Goal: Information Seeking & Learning: Learn about a topic

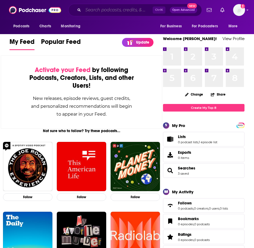
click at [87, 11] on input "Search podcasts, credits, & more..." at bounding box center [117, 10] width 69 height 9
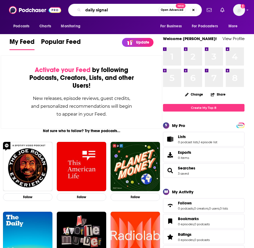
type input "daily signal"
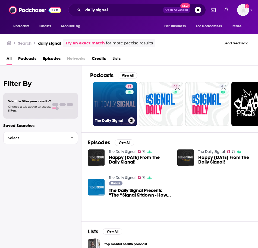
click at [105, 100] on link "71 The Daily Signal" at bounding box center [115, 104] width 44 height 44
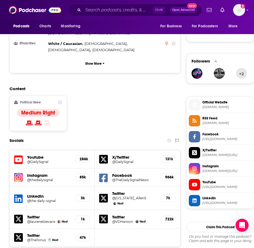
scroll to position [380, 0]
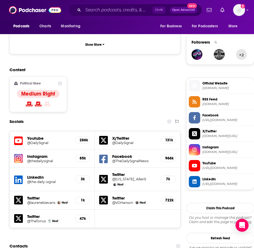
click at [37, 136] on h5 "Youtube" at bounding box center [48, 138] width 43 height 5
drag, startPoint x: 37, startPoint y: 108, endPoint x: 30, endPoint y: 109, distance: 7.1
click at [30, 141] on h5 "@DailySignal" at bounding box center [46, 143] width 39 height 4
click at [37, 154] on h5 "Instagram" at bounding box center [48, 156] width 43 height 5
click at [30, 154] on h5 "Instagram" at bounding box center [48, 156] width 43 height 5
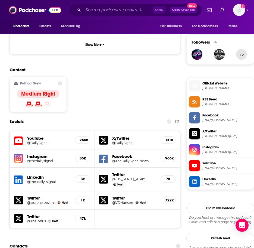
click at [20, 154] on img at bounding box center [18, 158] width 9 height 9
click at [32, 180] on h5 "@the-daily-signal" at bounding box center [46, 182] width 39 height 4
click at [120, 136] on h5 "X/Twitter" at bounding box center [134, 138] width 44 height 5
click at [110, 132] on div "X/Twitter @DailySignal 131k" at bounding box center [137, 141] width 85 height 18
click at [104, 136] on icon at bounding box center [103, 140] width 9 height 9
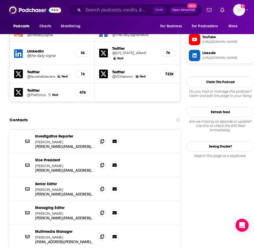
scroll to position [515, 0]
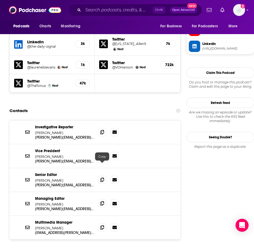
drag, startPoint x: 102, startPoint y: 167, endPoint x: 98, endPoint y: 169, distance: 4.1
click at [102, 201] on icon at bounding box center [102, 203] width 4 height 4
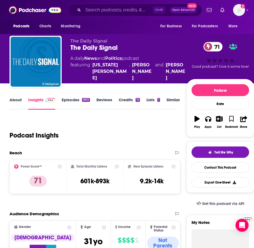
scroll to position [0, 0]
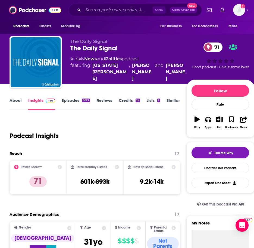
click at [89, 129] on div "Podcast Insights" at bounding box center [90, 133] width 162 height 28
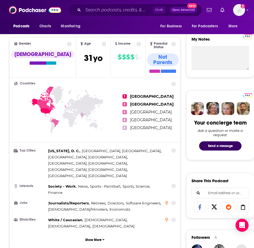
scroll to position [108, 0]
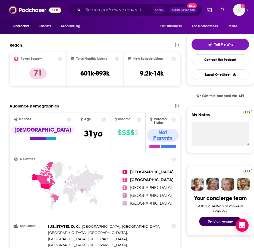
click at [136, 119] on icon at bounding box center [138, 120] width 4 height 4
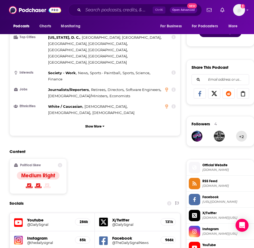
scroll to position [298, 0]
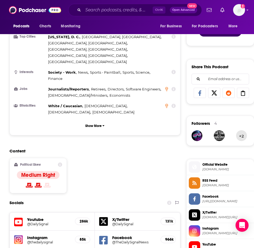
click at [61, 163] on icon at bounding box center [60, 165] width 4 height 4
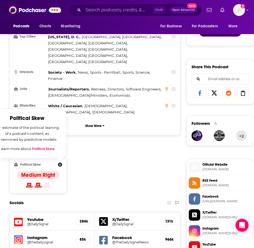
click at [107, 155] on div "Content Political Skew Political Skew Our estimate of the political leaning of …" at bounding box center [94, 173] width 171 height 49
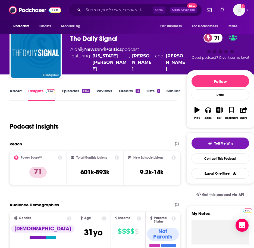
scroll to position [0, 0]
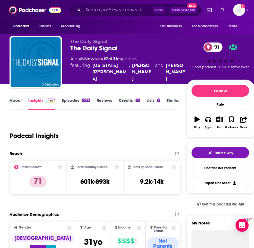
click at [104, 5] on div "Ctrl K Open Advanced New" at bounding box center [134, 10] width 133 height 12
click at [102, 8] on input "Search podcasts, credits, & more..." at bounding box center [117, 10] width 69 height 9
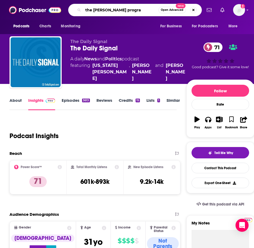
type input "the glenn beck program"
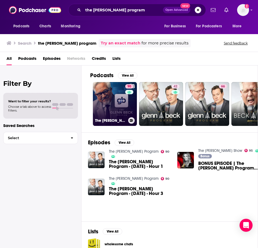
click at [108, 101] on link "90 The Glenn Beck Program" at bounding box center [115, 104] width 44 height 44
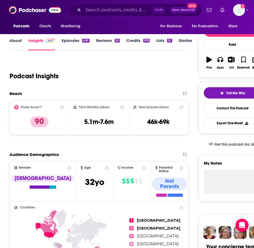
scroll to position [54, 0]
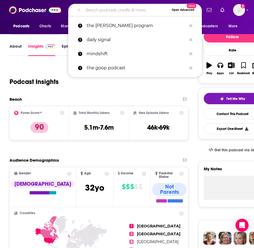
click at [107, 8] on input "Search podcasts, credits, & more..." at bounding box center [126, 10] width 86 height 9
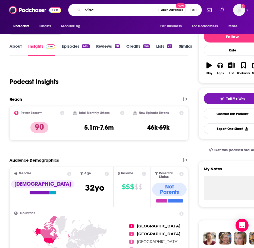
type input "vince"
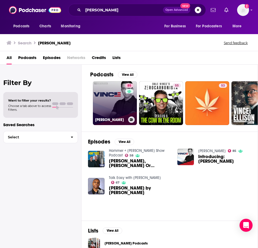
click at [110, 108] on link "85 VINCE" at bounding box center [115, 103] width 44 height 44
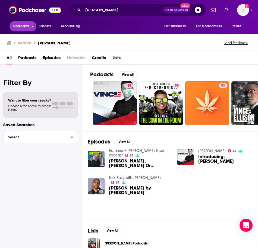
click at [21, 25] on span "Podcasts" at bounding box center [21, 27] width 16 height 8
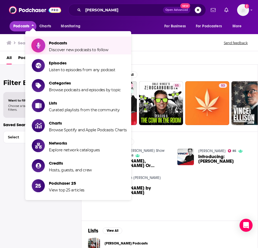
click at [62, 45] on span "Podcasts" at bounding box center [78, 42] width 59 height 5
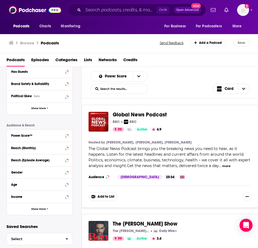
scroll to position [93, 0]
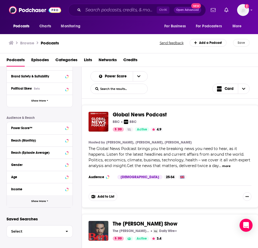
click at [44, 201] on span "Show More" at bounding box center [38, 201] width 15 height 3
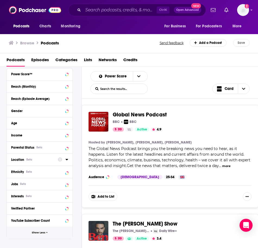
scroll to position [148, 0]
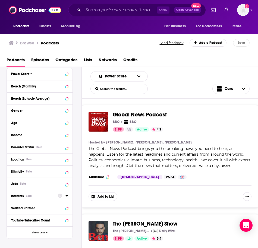
click at [66, 197] on icon at bounding box center [66, 196] width 3 height 4
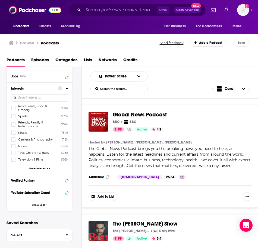
scroll to position [256, 0]
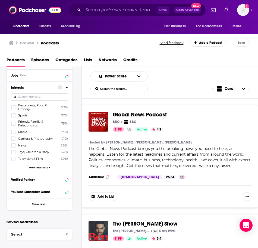
click at [38, 167] on span "More Interests" at bounding box center [38, 167] width 19 height 3
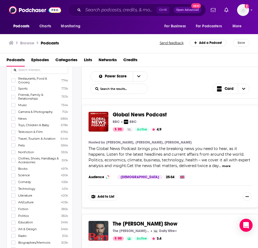
scroll to position [283, 0]
click at [14, 189] on icon at bounding box center [13, 189] width 3 height 2
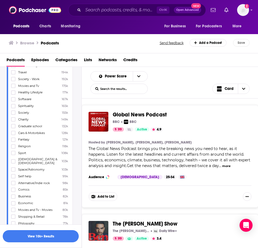
scroll to position [500, 0]
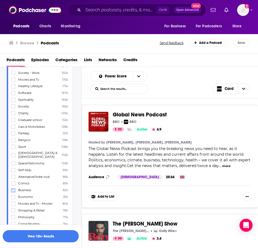
click at [13, 189] on icon at bounding box center [13, 190] width 3 height 3
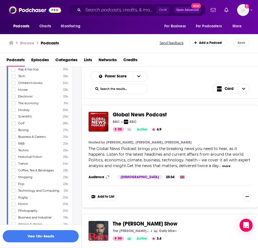
scroll to position [744, 0]
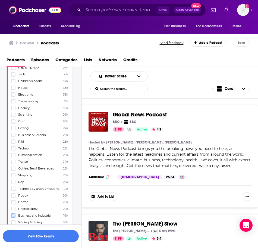
click at [14, 215] on icon at bounding box center [13, 216] width 3 height 2
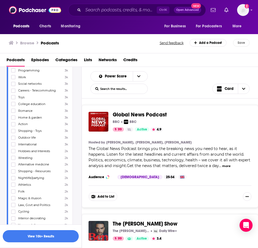
scroll to position [1314, 0]
click at [33, 203] on span "Law, Govt and Politics" at bounding box center [34, 205] width 32 height 4
click at [13, 207] on input "multiSelectOption-law,govtandpolitics-169" at bounding box center [13, 207] width 0 height 0
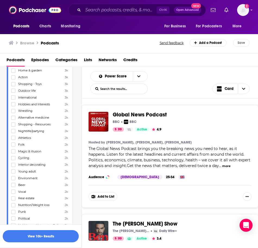
scroll to position [1368, 0]
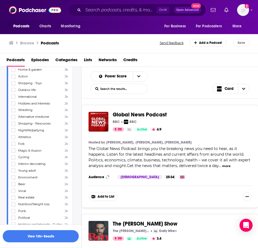
click at [25, 176] on span "Environment" at bounding box center [27, 178] width 19 height 4
click at [13, 179] on input "multiSelectOption-environment-173" at bounding box center [13, 179] width 0 height 0
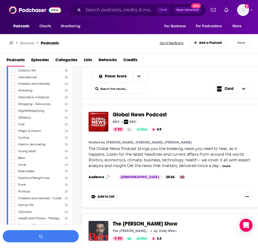
scroll to position [1395, 0]
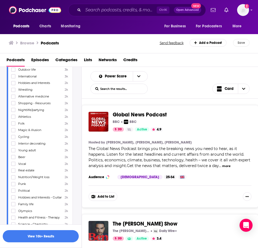
click at [24, 189] on span "Political" at bounding box center [24, 191] width 12 height 4
click at [13, 193] on input "multiSelectOption-political-179" at bounding box center [13, 193] width 0 height 0
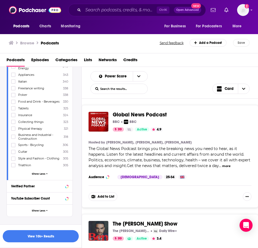
scroll to position [2263, 0]
click at [49, 239] on button "View 10k+ Results" at bounding box center [41, 236] width 76 height 12
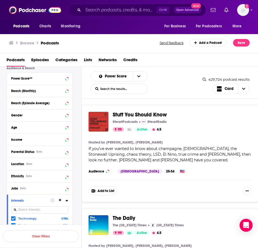
scroll to position [120, 0]
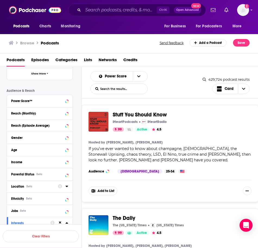
click at [40, 187] on div "Location Beta" at bounding box center [32, 187] width 43 height 4
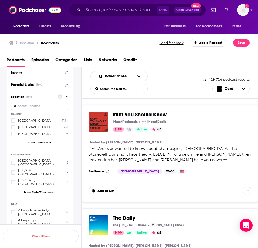
scroll to position [229, 0]
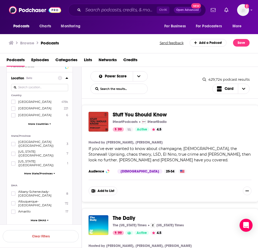
click at [44, 172] on span "More State/Provinces" at bounding box center [38, 173] width 28 height 3
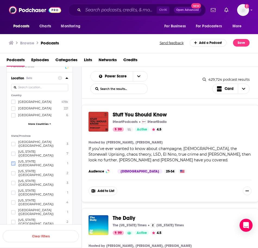
click at [15, 162] on label at bounding box center [13, 164] width 4 height 4
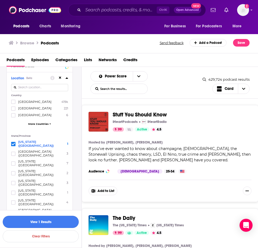
click at [46, 221] on button "View 1 Results" at bounding box center [41, 222] width 76 height 12
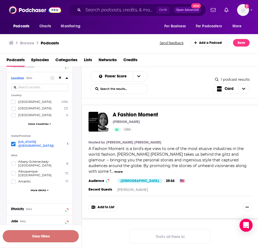
click at [44, 237] on button "Clear Filters" at bounding box center [41, 236] width 76 height 12
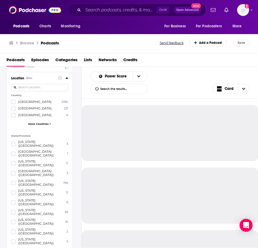
click at [30, 199] on span "District Of Columbia (USA)" at bounding box center [40, 203] width 45 height 8
click at [13, 204] on input "multiSelectOption-districtofcolumbia-6" at bounding box center [13, 204] width 0 height 0
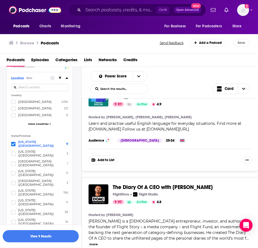
scroll to position [1519, 0]
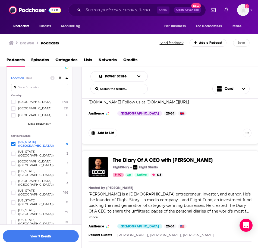
click at [98, 215] on button "more" at bounding box center [93, 217] width 8 height 5
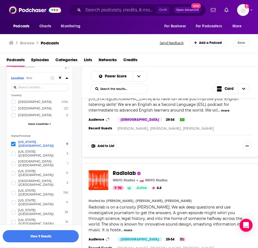
scroll to position [2088, 0]
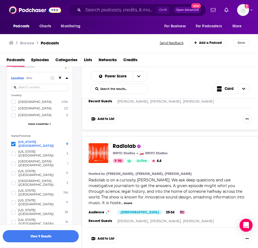
click at [132, 201] on button "more" at bounding box center [128, 203] width 8 height 5
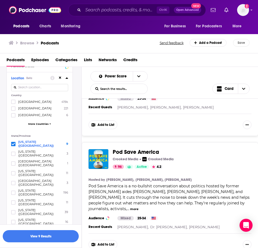
scroll to position [2413, 0]
click at [138, 207] on button "more" at bounding box center [134, 209] width 8 height 5
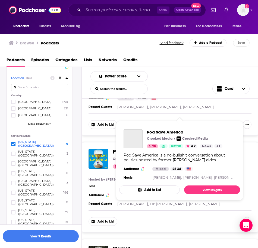
click at [131, 149] on span "Pod Save America" at bounding box center [136, 152] width 46 height 7
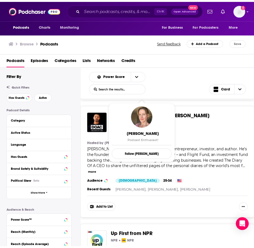
scroll to position [1654, 0]
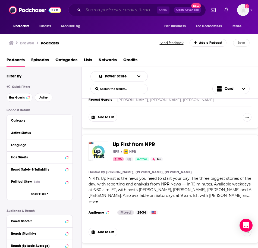
click at [114, 10] on input "Search podcasts, credits, & more..." at bounding box center [119, 10] width 73 height 9
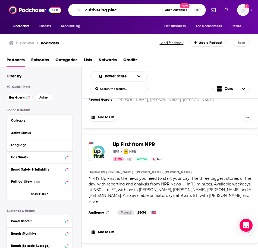
type input "cultivating place"
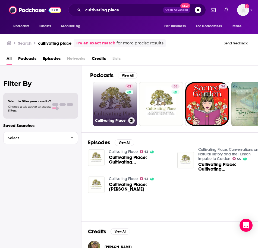
click at [115, 106] on link "62 Cultivating Place" at bounding box center [115, 104] width 44 height 44
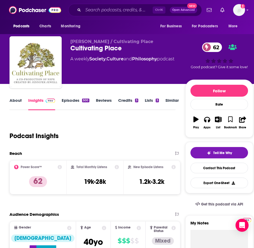
click at [59, 168] on icon at bounding box center [59, 167] width 4 height 4
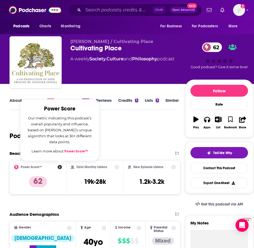
click at [59, 168] on icon at bounding box center [59, 167] width 4 height 4
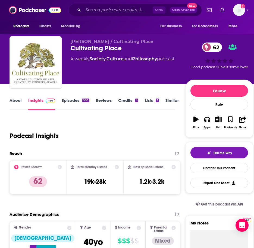
click at [146, 134] on div "Podcast Insights" at bounding box center [89, 133] width 161 height 28
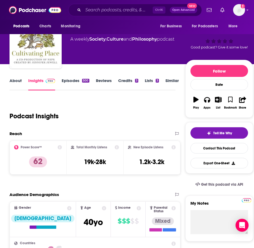
scroll to position [27, 0]
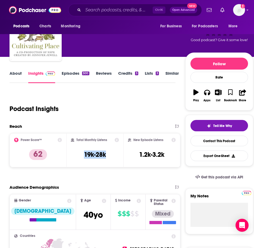
drag, startPoint x: 110, startPoint y: 156, endPoint x: 76, endPoint y: 152, distance: 34.1
click at [76, 152] on div "Total Monthly Listens 19k-28k" at bounding box center [95, 150] width 48 height 25
drag, startPoint x: 76, startPoint y: 152, endPoint x: 103, endPoint y: 158, distance: 27.7
click at [103, 158] on h3 "19k-28k" at bounding box center [95, 155] width 22 height 8
click at [90, 170] on div "Reach Power Score™ 62 Total Monthly Listens 19k-28k New Episode Listens 1.2k-3.…" at bounding box center [94, 148] width 171 height 48
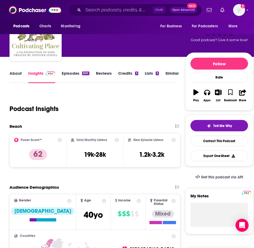
scroll to position [54, 0]
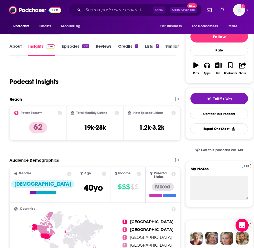
click at [59, 111] on icon at bounding box center [59, 113] width 4 height 4
click at [60, 113] on icon at bounding box center [59, 113] width 4 height 4
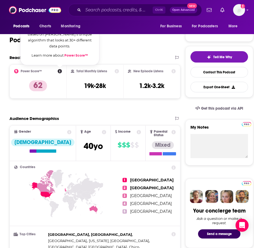
scroll to position [136, 0]
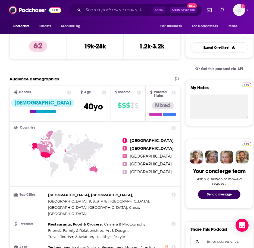
click at [136, 91] on icon at bounding box center [138, 93] width 4 height 4
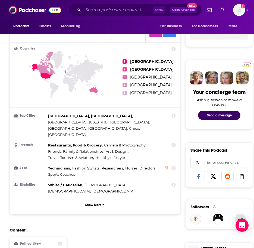
scroll to position [217, 0]
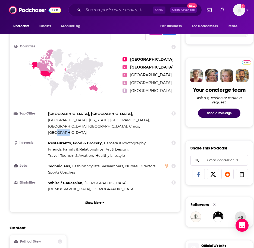
drag, startPoint x: 70, startPoint y: 121, endPoint x: 57, endPoint y: 114, distance: 14.6
click at [57, 114] on ul "Top Cities Los Angeles, CA , London , New York, NY , Portland, OR , Chico , Mel…" at bounding box center [94, 152] width 161 height 82
drag, startPoint x: 57, startPoint y: 114, endPoint x: 75, endPoint y: 129, distance: 23.7
click at [75, 141] on span "Restaurants, Food & Grocery" at bounding box center [75, 143] width 54 height 4
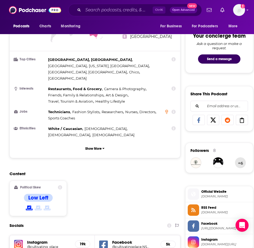
scroll to position [298, 0]
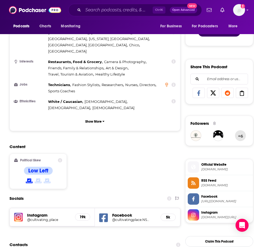
click at [62, 158] on icon at bounding box center [60, 160] width 4 height 4
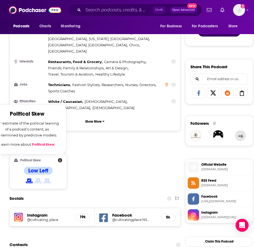
click at [85, 144] on div "Content Political Skew Political Skew Our estimate of the political leaning of …" at bounding box center [94, 168] width 171 height 49
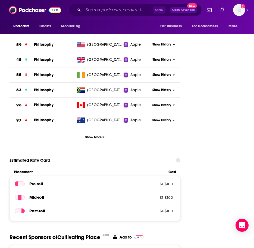
scroll to position [651, 0]
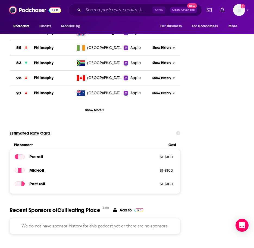
click at [178, 132] on icon at bounding box center [178, 134] width 4 height 4
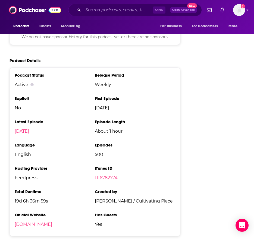
scroll to position [841, 0]
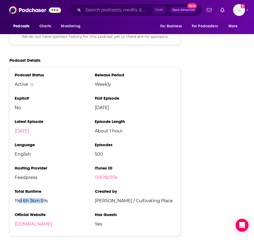
drag, startPoint x: 18, startPoint y: 183, endPoint x: 44, endPoint y: 187, distance: 26.0
click at [44, 189] on li "Total Runtime 19d 6h 36m 59s" at bounding box center [55, 198] width 80 height 19
drag, startPoint x: 44, startPoint y: 187, endPoint x: 32, endPoint y: 182, distance: 12.8
click at [32, 198] on span "19d 6h 36m 59s" at bounding box center [55, 200] width 80 height 5
drag, startPoint x: 104, startPoint y: 204, endPoint x: 101, endPoint y: 201, distance: 4.5
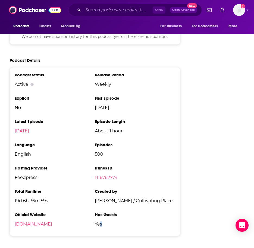
click at [101, 222] on span "Yes" at bounding box center [135, 224] width 80 height 5
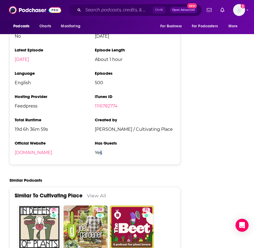
scroll to position [922, 0]
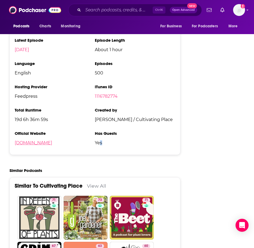
click at [31, 140] on link "cultivatingplace.com" at bounding box center [33, 142] width 37 height 5
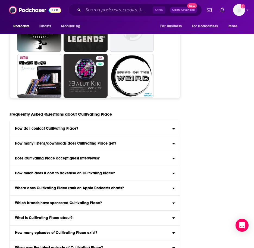
scroll to position [1952, 0]
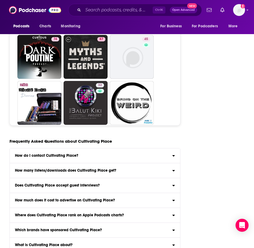
click at [174, 155] on icon at bounding box center [173, 155] width 2 height 1
click at [0, 0] on input "How do I contact Cultivating Place? Click here to view contact information for …" at bounding box center [0, 0] width 0 height 0
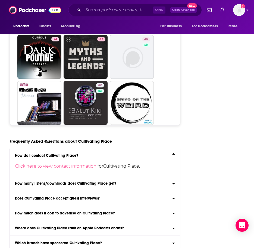
click at [149, 182] on div "How many listens/downloads does Cultivating Place get?" at bounding box center [95, 184] width 170 height 4
click at [0, 0] on input "How many listens/downloads does Cultivating Place get? Click here to view reach…" at bounding box center [0, 0] width 0 height 0
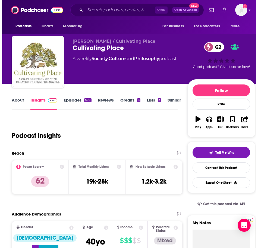
scroll to position [0, 0]
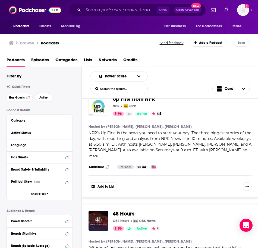
scroll to position [1790, 0]
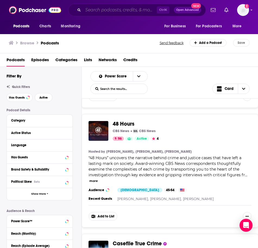
click at [111, 8] on input "Search podcasts, credits, & more..." at bounding box center [119, 10] width 73 height 9
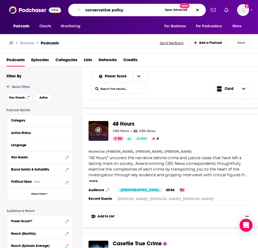
type input "conservative policy"
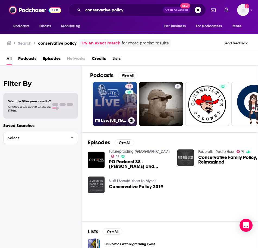
click at [116, 100] on link "33 ITR Live: Iowa Politics and Conservative Policy" at bounding box center [115, 104] width 44 height 44
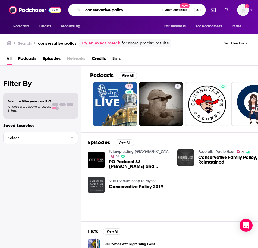
click at [113, 10] on input "conservative policy" at bounding box center [122, 10] width 79 height 9
type input "conservativepolicy"
click at [113, 10] on input "conservativepolicy" at bounding box center [122, 10] width 79 height 9
type input "based in Washington DC"
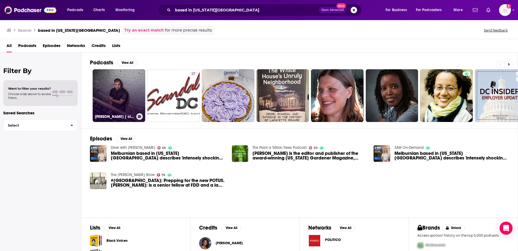
click at [121, 95] on link "TANNER | club & event international DJ, based in Washington DC" at bounding box center [119, 95] width 53 height 53
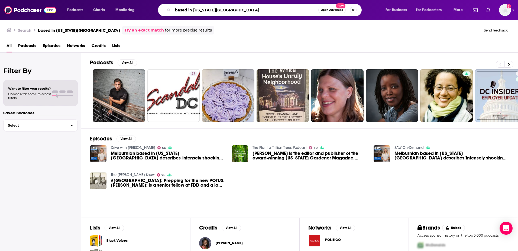
drag, startPoint x: 194, startPoint y: 11, endPoint x: 174, endPoint y: 11, distance: 20.9
click at [174, 11] on input "based in Washington DC" at bounding box center [246, 10] width 146 height 9
type input "Washington DC"
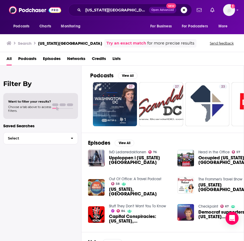
click at [10, 59] on span "All" at bounding box center [9, 59] width 5 height 11
click at [184, 9] on button "Search podcasts, credits, & more..." at bounding box center [183, 10] width 7 height 7
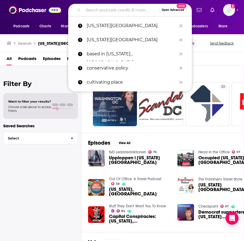
click at [7, 58] on span "All" at bounding box center [9, 59] width 5 height 11
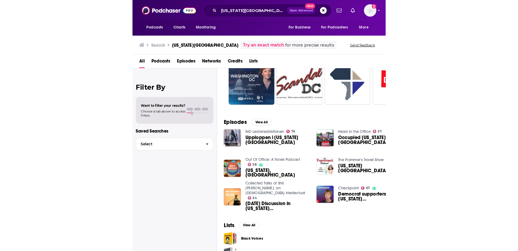
scroll to position [27, 0]
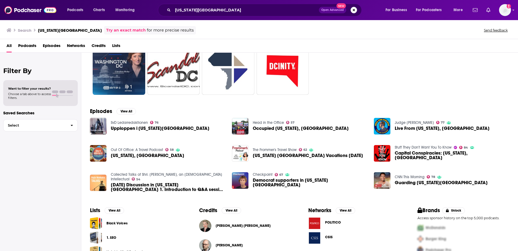
click at [243, 10] on button "Search podcasts, credits, & more..." at bounding box center [354, 10] width 7 height 7
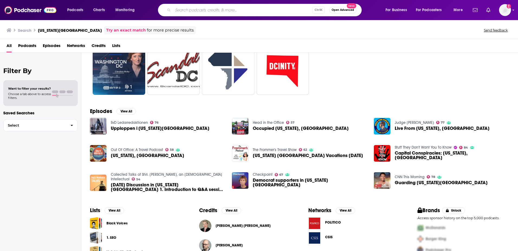
click at [22, 46] on span "Podcasts" at bounding box center [27, 46] width 18 height 11
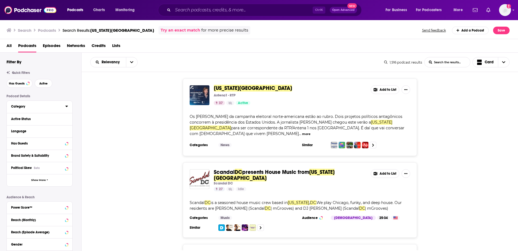
click at [65, 106] on icon at bounding box center [66, 106] width 3 height 4
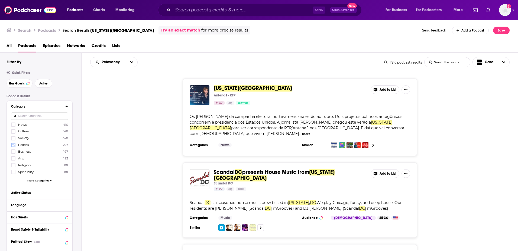
click at [13, 145] on icon at bounding box center [13, 144] width 3 height 3
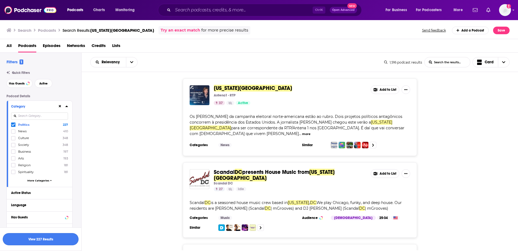
click at [43, 237] on button "View 227 Results" at bounding box center [41, 239] width 76 height 12
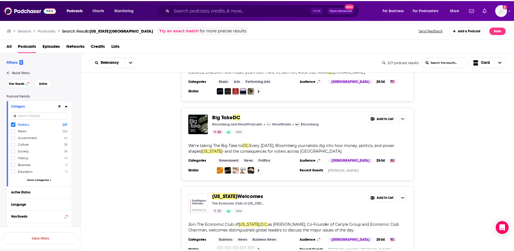
scroll to position [217, 0]
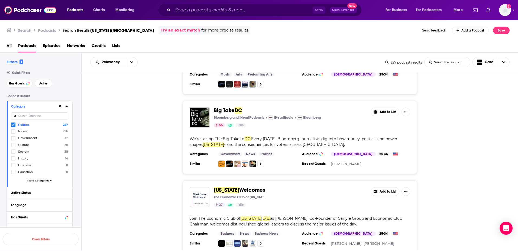
click at [243, 217] on span "as [PERSON_NAME], Co-Founder of Carlyle Group and Economic Club Chairman, welco…" at bounding box center [296, 221] width 213 height 11
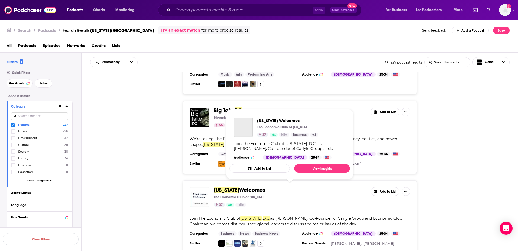
click at [243, 188] on span "Welcomes" at bounding box center [252, 189] width 26 height 7
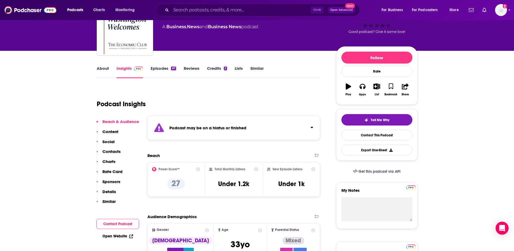
scroll to position [27, 0]
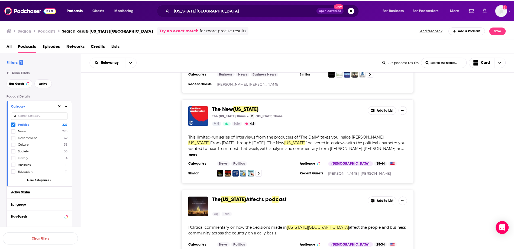
scroll to position [353, 0]
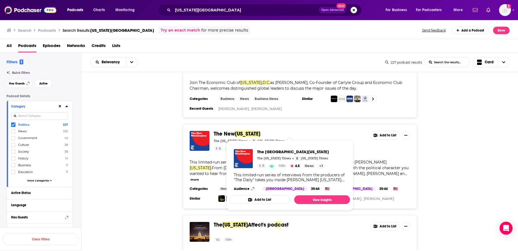
click at [233, 132] on span "The New" at bounding box center [224, 133] width 21 height 7
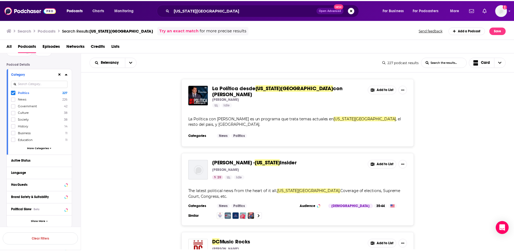
scroll to position [54, 0]
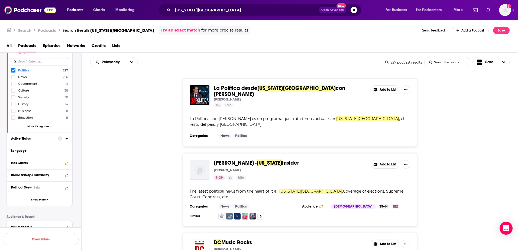
click at [65, 139] on div at bounding box center [63, 138] width 10 height 7
click at [66, 137] on icon at bounding box center [66, 138] width 3 height 4
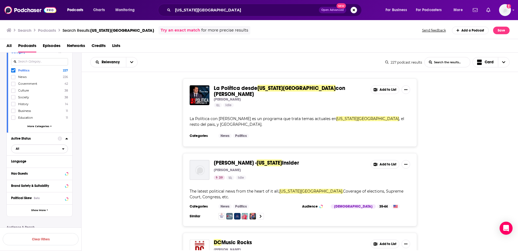
click at [64, 147] on icon "open menu" at bounding box center [63, 149] width 2 height 4
click at [34, 165] on span "Active" at bounding box center [28, 166] width 29 height 3
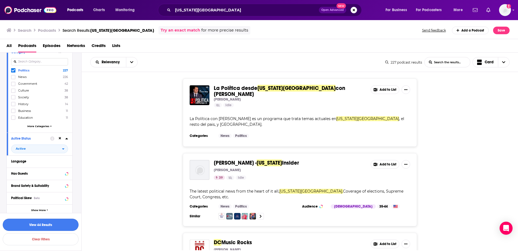
click at [35, 225] on button "View 44 Results" at bounding box center [41, 224] width 76 height 12
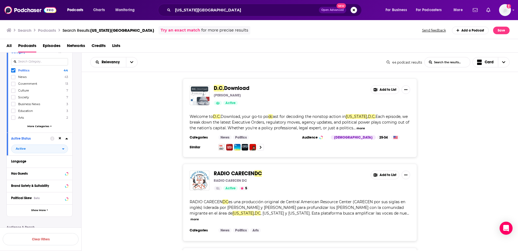
click at [241, 110] on div "D.C. Download Polsinelli Active Add to List Welcome to D.C. Download, your go-t…" at bounding box center [300, 117] width 234 height 79
click at [243, 88] on span "Download" at bounding box center [236, 88] width 25 height 7
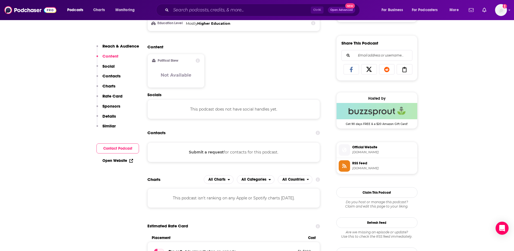
scroll to position [325, 0]
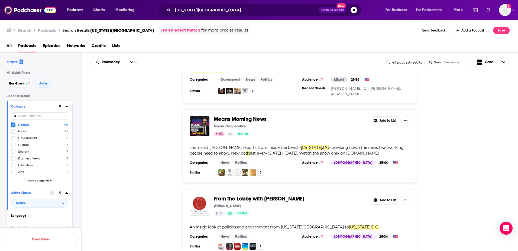
scroll to position [488, 0]
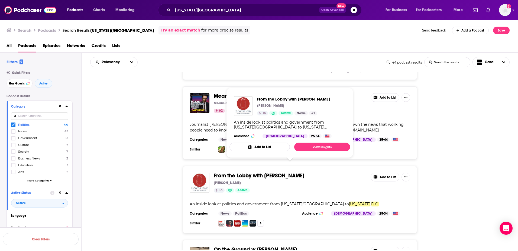
click at [243, 172] on span "From the Lobby with Jack O'Donnell" at bounding box center [259, 175] width 91 height 7
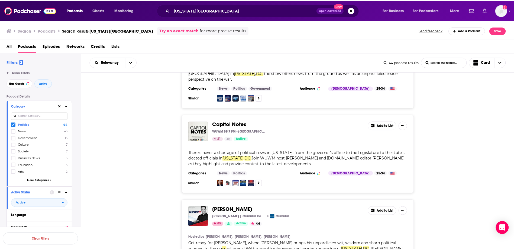
scroll to position [895, 0]
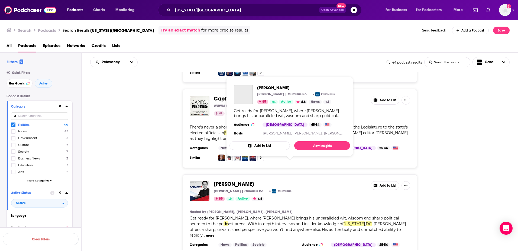
click at [222, 180] on span "VINCE" at bounding box center [234, 183] width 40 height 7
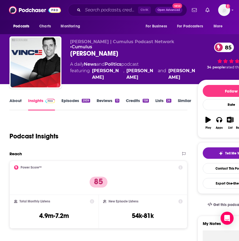
drag, startPoint x: 154, startPoint y: 72, endPoint x: 124, endPoint y: 66, distance: 31.0
click at [127, 68] on div "Vince Coglianese" at bounding box center [141, 74] width 29 height 13
copy div "Vince Coglianese"
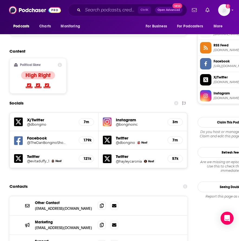
scroll to position [353, 0]
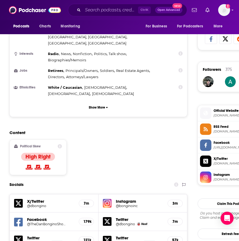
click at [126, 198] on h5 "Instagram" at bounding box center [139, 200] width 47 height 5
click at [122, 198] on h5 "Instagram" at bounding box center [139, 200] width 47 height 5
click at [111, 199] on img at bounding box center [107, 203] width 9 height 9
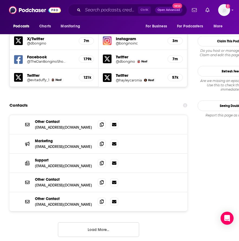
scroll to position [515, 0]
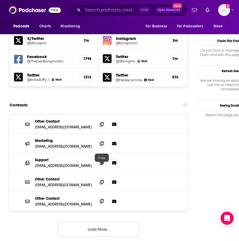
click at [99, 197] on span at bounding box center [102, 201] width 8 height 8
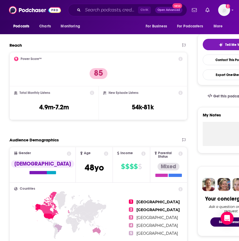
scroll to position [0, 0]
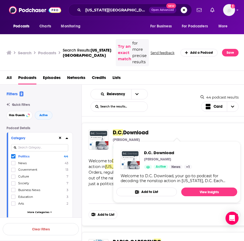
click at [128, 130] on span "Download" at bounding box center [135, 132] width 25 height 7
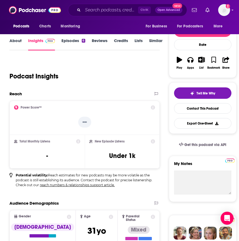
scroll to position [81, 0]
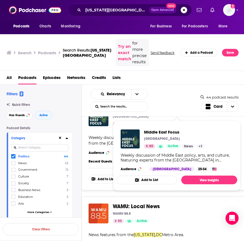
scroll to position [353, 0]
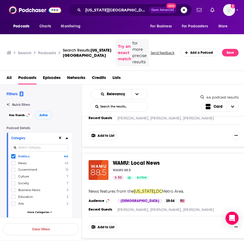
scroll to position [407, 0]
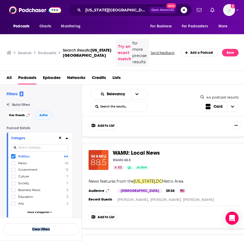
drag, startPoint x: 47, startPoint y: 241, endPoint x: 39, endPoint y: 248, distance: 11.3
click at [39, 241] on html "Podcasts Charts Monitoring Washington DC Open Advanced New For Business For Pod…" at bounding box center [122, 120] width 244 height 241
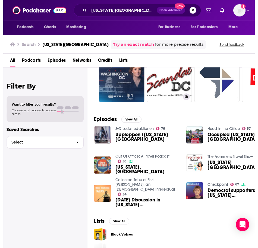
scroll to position [27, 0]
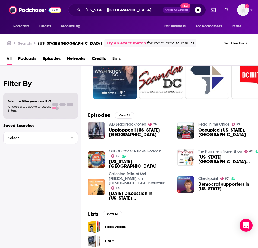
click at [26, 45] on h3 "Search" at bounding box center [25, 43] width 14 height 5
click at [7, 57] on span "All" at bounding box center [9, 59] width 5 height 11
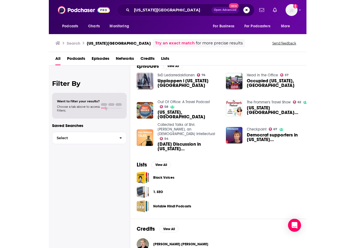
scroll to position [0, 0]
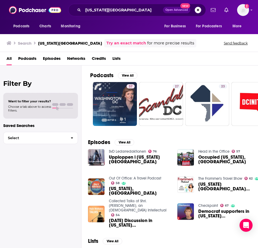
click at [22, 44] on h3 "Search" at bounding box center [25, 43] width 14 height 5
click at [10, 42] on icon at bounding box center [9, 43] width 5 height 4
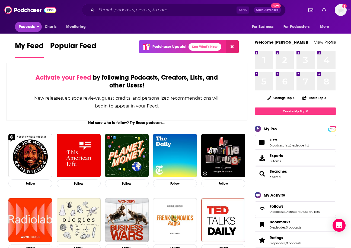
click at [34, 27] on span "Podcasts" at bounding box center [27, 27] width 16 height 8
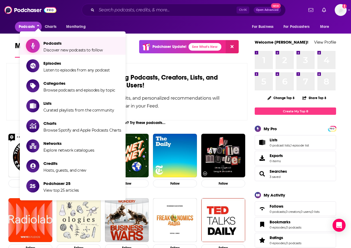
click at [63, 46] on span "Podcasts Discover new podcasts to follow" at bounding box center [72, 46] width 59 height 14
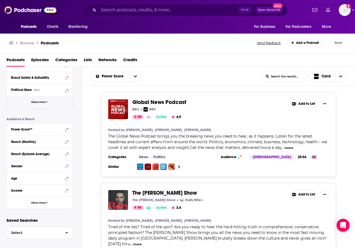
scroll to position [93, 0]
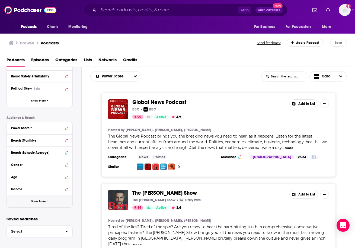
click at [47, 203] on span "button" at bounding box center [48, 201] width 2 height 3
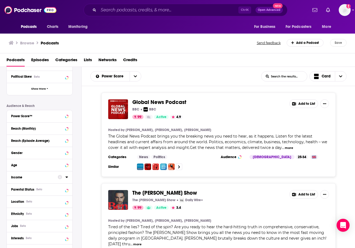
scroll to position [120, 0]
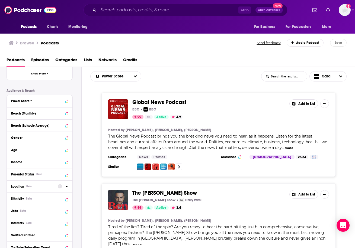
click at [66, 186] on icon at bounding box center [66, 186] width 2 height 1
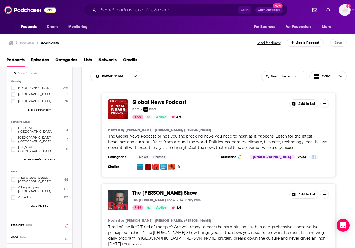
scroll to position [256, 0]
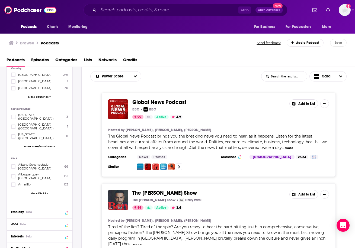
click at [33, 145] on span "More State/Provinces" at bounding box center [38, 146] width 28 height 3
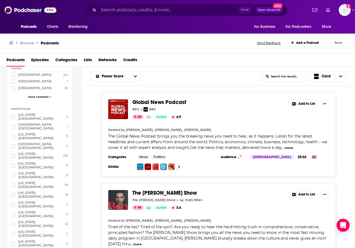
click at [29, 172] on span "District Of Columbia (USA)" at bounding box center [40, 176] width 45 height 8
click at [13, 177] on input "multiSelectOption-districtofcolumbia-6" at bounding box center [13, 177] width 0 height 0
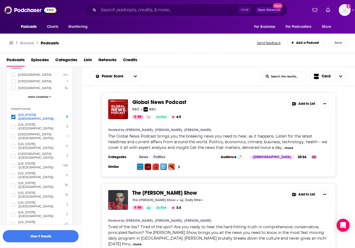
click at [44, 234] on button "View 9 Results" at bounding box center [41, 236] width 76 height 12
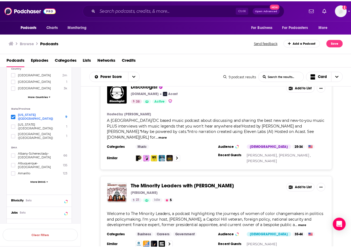
scroll to position [434, 0]
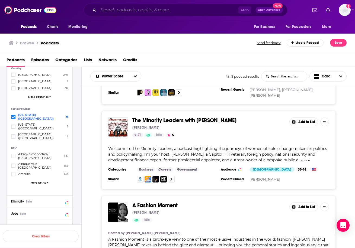
click at [127, 13] on input "Search podcasts, credits, & more..." at bounding box center [168, 10] width 140 height 9
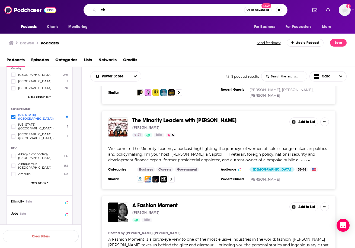
type input "c"
type input "tech policy"
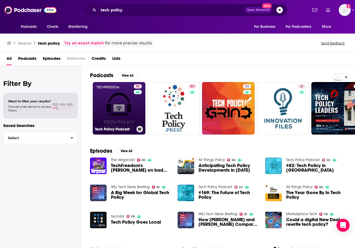
click at [116, 105] on link "55 Tech Policy Podcast" at bounding box center [119, 108] width 53 height 53
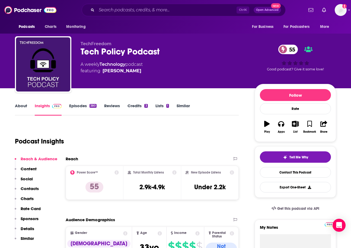
click at [88, 104] on link "Episodes 380" at bounding box center [82, 109] width 27 height 12
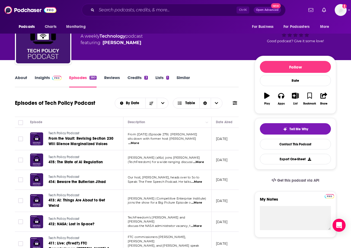
scroll to position [27, 0]
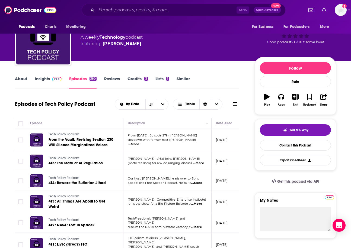
click at [19, 80] on link "About" at bounding box center [21, 82] width 12 height 12
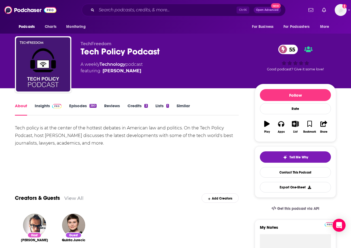
drag, startPoint x: 108, startPoint y: 142, endPoint x: 185, endPoint y: 127, distance: 78.5
click at [185, 127] on div "Tech policy is at the center of the hottest debates in American law and politic…" at bounding box center [127, 135] width 224 height 23
copy div "On the Tech Policy Podcast, host Corbin Barthold discusses the latest developme…"
click at [21, 107] on link "About" at bounding box center [21, 109] width 12 height 12
click at [43, 109] on link "Insights" at bounding box center [48, 109] width 27 height 12
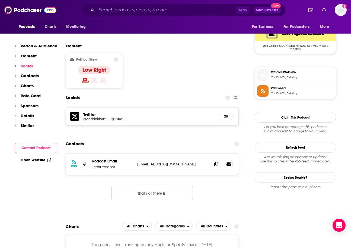
scroll to position [407, 0]
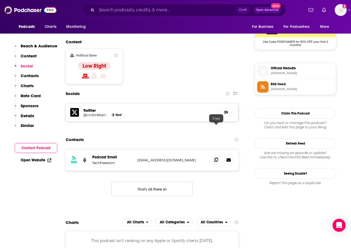
click at [216, 158] on icon at bounding box center [216, 160] width 4 height 4
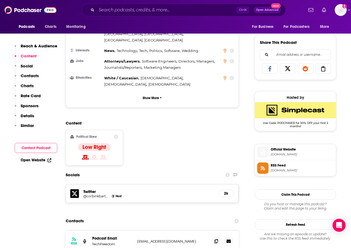
scroll to position [353, 0]
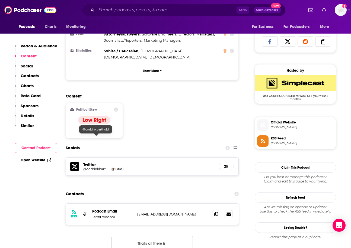
click at [103, 167] on h5 "@corbinkbarthold" at bounding box center [96, 169] width 26 height 4
click at [120, 9] on input "Search podcasts, credits, & more..." at bounding box center [167, 10] width 140 height 9
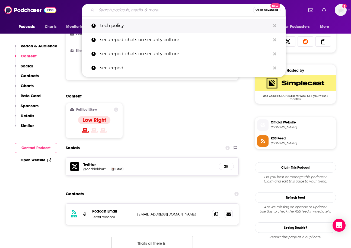
click at [125, 26] on p "tech policy" at bounding box center [185, 26] width 170 height 14
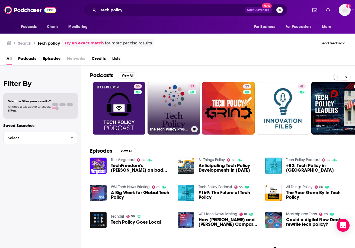
click at [172, 104] on link "57 The Tech Policy Press Podcast" at bounding box center [174, 108] width 53 height 53
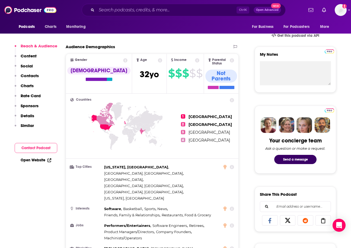
scroll to position [163, 0]
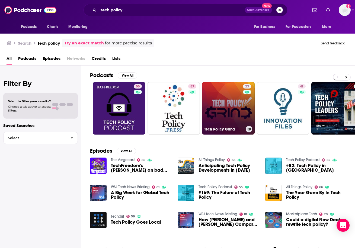
click at [225, 103] on link "23 Tech Policy Grind" at bounding box center [228, 108] width 53 height 53
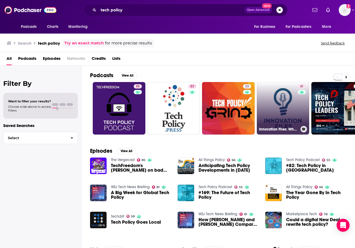
click at [243, 104] on link "41 Innovation Files: Where Tech Meets Public Policy" at bounding box center [283, 108] width 53 height 53
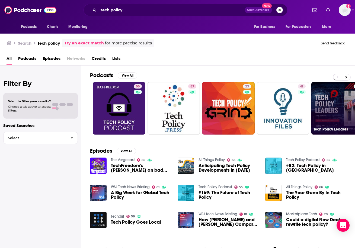
click at [243, 113] on link "Tech Policy Leaders" at bounding box center [337, 108] width 53 height 53
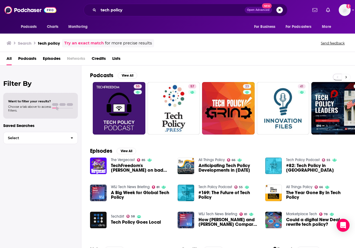
click at [243, 75] on icon at bounding box center [346, 77] width 2 height 4
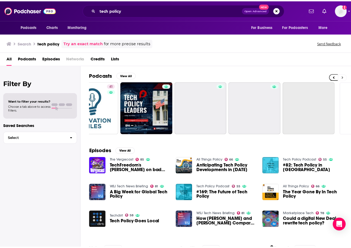
scroll to position [0, 233]
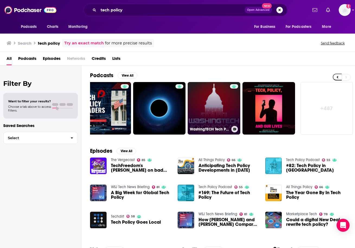
click at [222, 107] on link "WashingTECH Tech Policy Podcast" at bounding box center [214, 108] width 53 height 53
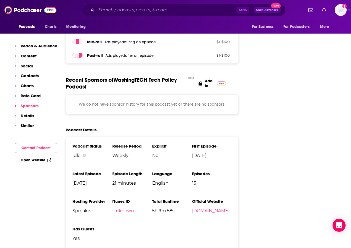
scroll to position [569, 0]
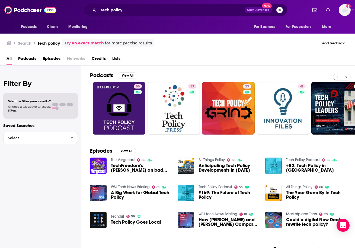
click at [243, 77] on icon at bounding box center [346, 77] width 2 height 2
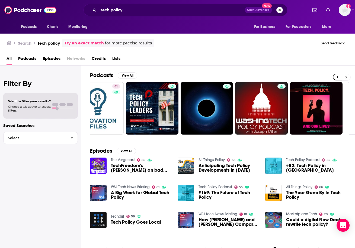
click at [243, 77] on icon at bounding box center [346, 77] width 2 height 2
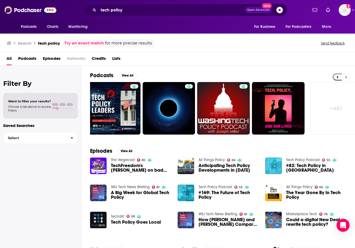
scroll to position [0, 233]
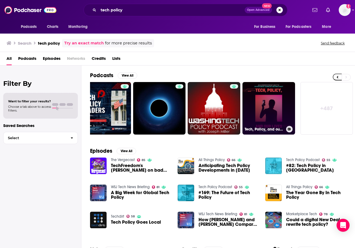
click at [243, 107] on link "Tech, Policy, and our Lives" at bounding box center [268, 108] width 53 height 53
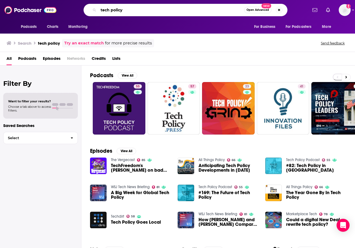
click at [127, 12] on input "tech policy" at bounding box center [171, 10] width 146 height 9
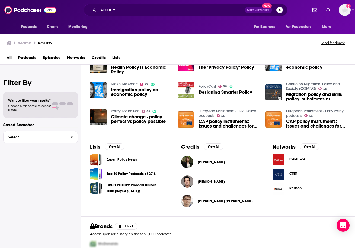
scroll to position [108, 0]
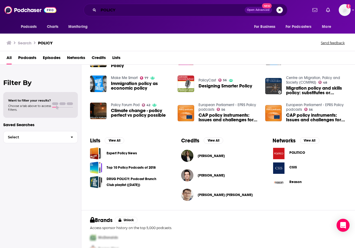
click at [111, 8] on input "POLICY" at bounding box center [171, 10] width 146 height 9
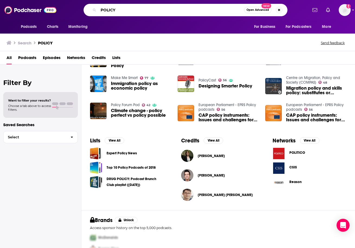
click at [111, 8] on input "POLICY" at bounding box center [171, 10] width 146 height 9
type input "W"
type input "[US_STATE] dc policy"
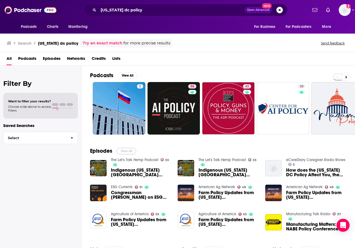
click at [130, 150] on button "View All" at bounding box center [127, 151] width 20 height 7
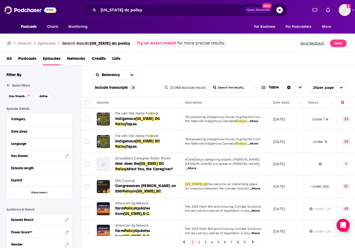
click at [9, 58] on span "All" at bounding box center [9, 59] width 5 height 11
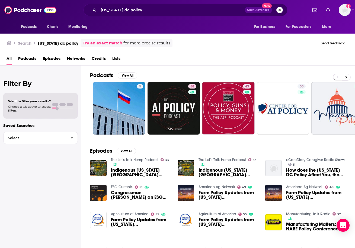
click at [35, 57] on span "Podcasts" at bounding box center [27, 59] width 18 height 11
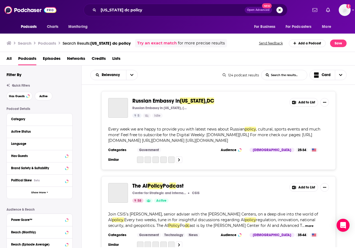
click at [243, 11] on button "Search podcasts, credits, & more..." at bounding box center [279, 10] width 7 height 7
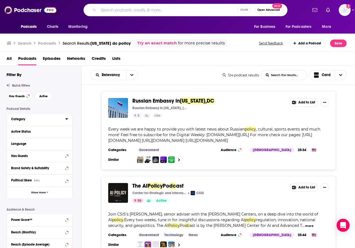
click at [65, 120] on button "Category" at bounding box center [38, 119] width 54 height 7
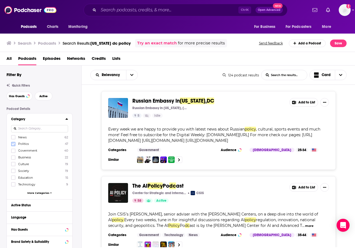
click at [13, 143] on icon at bounding box center [13, 144] width 3 height 3
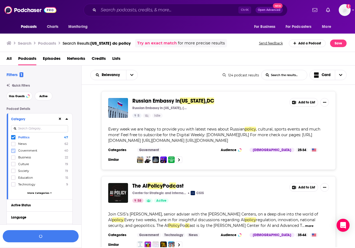
click at [14, 150] on icon at bounding box center [13, 151] width 3 height 2
click at [15, 158] on icon at bounding box center [13, 157] width 3 height 3
click at [12, 157] on icon at bounding box center [13, 157] width 3 height 3
click at [12, 184] on icon at bounding box center [13, 184] width 3 height 3
click at [52, 236] on button "View 96 Results" at bounding box center [41, 236] width 76 height 12
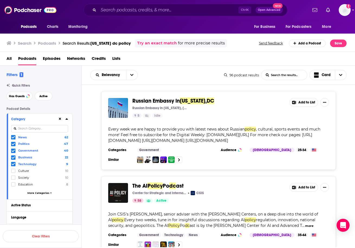
click at [143, 185] on span "The AI" at bounding box center [139, 186] width 15 height 7
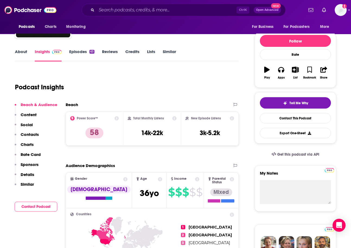
scroll to position [27, 0]
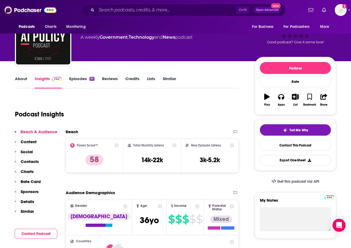
click at [75, 81] on link "Episodes 63" at bounding box center [81, 82] width 25 height 12
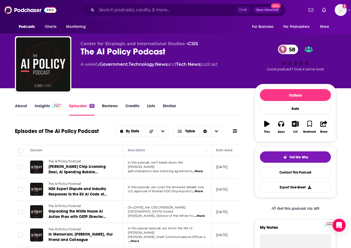
scroll to position [54, 0]
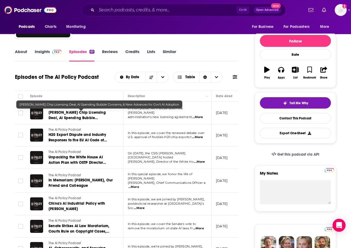
click at [88, 116] on link "[PERSON_NAME] Chip Licensing Deal, AI Spending Bubble Concerns, & New Advances …" at bounding box center [81, 115] width 65 height 11
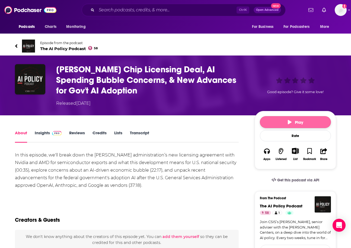
click at [243, 123] on span "Play" at bounding box center [295, 122] width 15 height 5
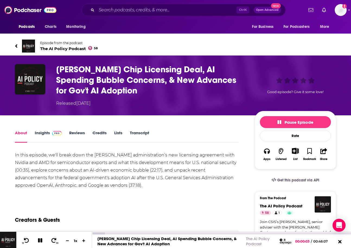
click at [39, 241] on icon at bounding box center [40, 241] width 4 height 4
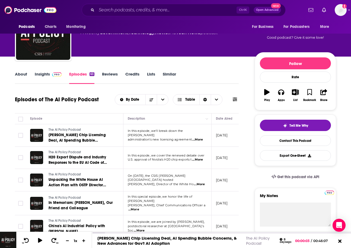
scroll to position [54, 0]
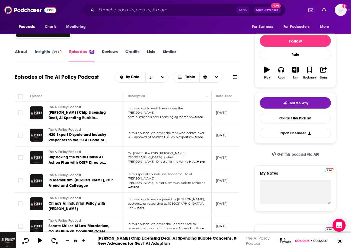
click at [40, 52] on link "Insights" at bounding box center [48, 55] width 27 height 12
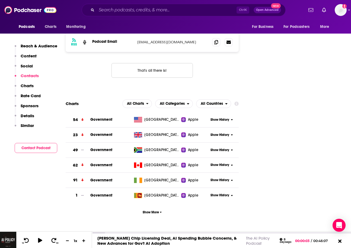
scroll to position [380, 0]
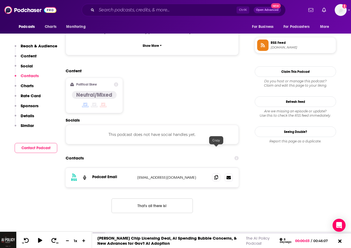
click at [218, 174] on span at bounding box center [216, 178] width 8 height 8
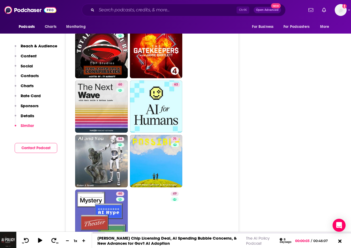
scroll to position [1112, 0]
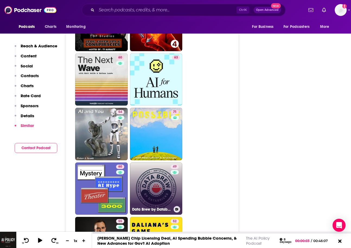
click at [153, 163] on link "49 Data Brew by Databricks" at bounding box center [156, 189] width 53 height 53
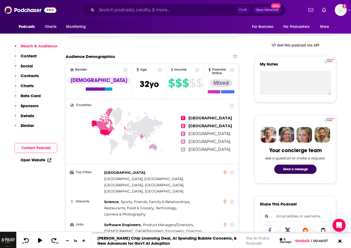
scroll to position [190, 0]
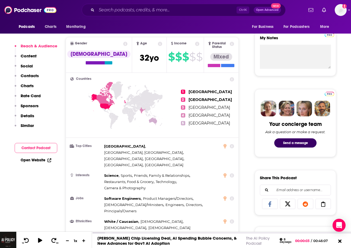
type input "[URL][DOMAIN_NAME]"
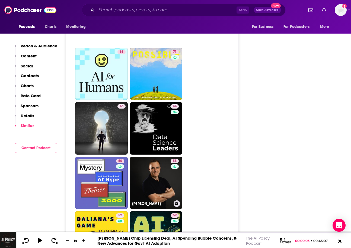
scroll to position [1166, 0]
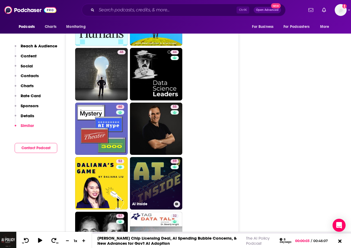
click at [153, 157] on link "59 AI Inside" at bounding box center [156, 183] width 53 height 53
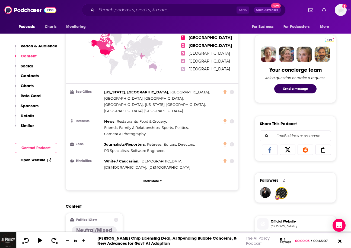
scroll to position [325, 0]
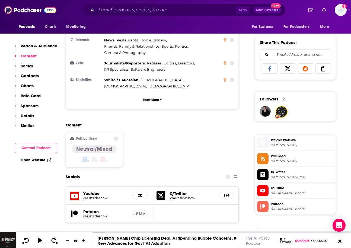
type input "[URL][DOMAIN_NAME]"
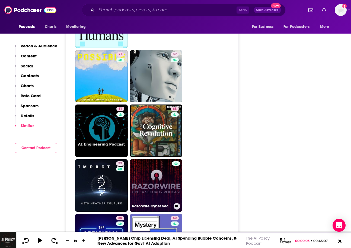
scroll to position [1491, 0]
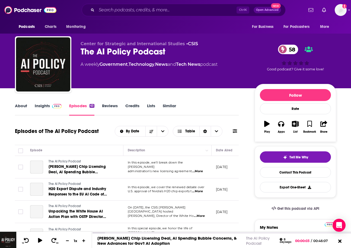
scroll to position [54, 0]
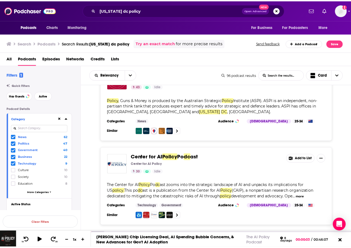
scroll to position [217, 0]
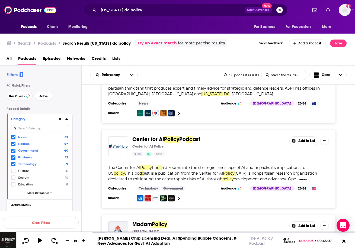
click at [299, 179] on button "more" at bounding box center [303, 179] width 8 height 5
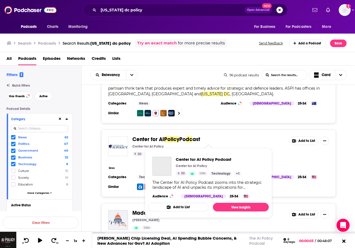
click at [148, 138] on span "Center for AI" at bounding box center [148, 139] width 32 height 7
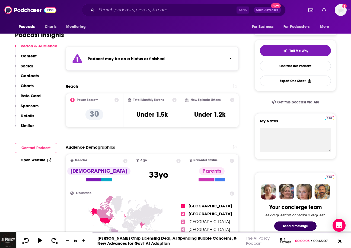
scroll to position [108, 0]
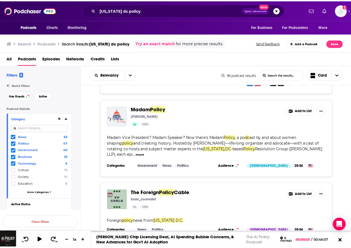
scroll to position [325, 0]
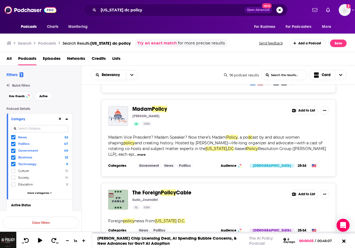
click at [271, 140] on div "Madam Vice President? Madam Speaker? Now there’s Madam Policy , a po dc ast by …" at bounding box center [218, 146] width 221 height 23
click at [296, 141] on span "and creating history. Hosted by [PERSON_NAME]—life-long organizer and advocate—…" at bounding box center [215, 146] width 214 height 11
click at [146, 108] on span "Madam" at bounding box center [142, 109] width 20 height 7
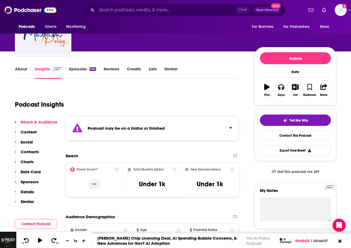
scroll to position [54, 0]
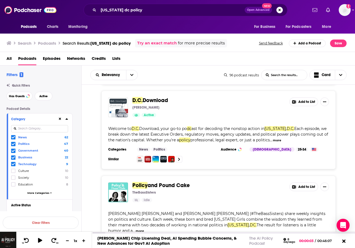
scroll to position [949, 0]
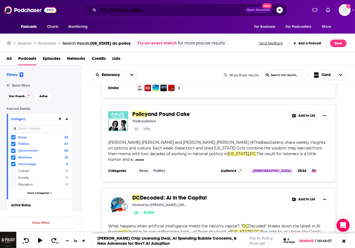
click at [131, 11] on input "[US_STATE] dc policy" at bounding box center [171, 10] width 146 height 9
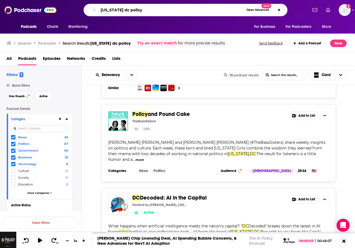
click at [131, 11] on input "[US_STATE] dc policy" at bounding box center [171, 10] width 146 height 9
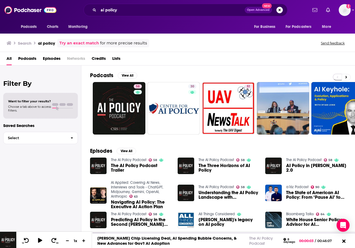
click at [27, 58] on span "Podcasts" at bounding box center [27, 59] width 18 height 11
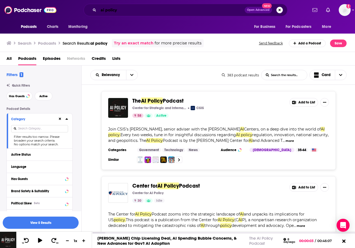
click at [131, 7] on input "ai policy" at bounding box center [171, 10] width 146 height 9
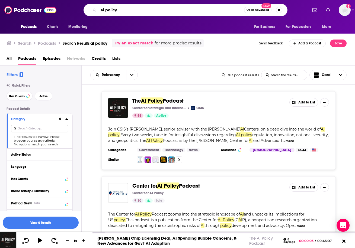
click at [131, 7] on input "ai policy" at bounding box center [171, 10] width 146 height 9
click at [132, 7] on input "ai policy" at bounding box center [171, 10] width 146 height 9
type input "tech"
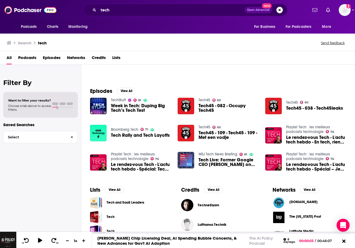
scroll to position [25, 0]
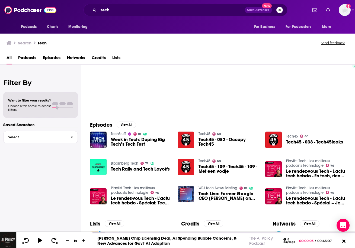
click at [30, 58] on span "Podcasts" at bounding box center [27, 58] width 18 height 11
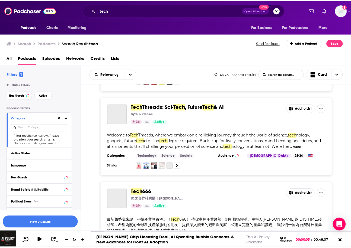
scroll to position [407, 0]
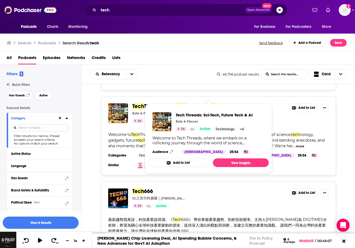
click at [200, 103] on span ", Future" at bounding box center [196, 106] width 18 height 7
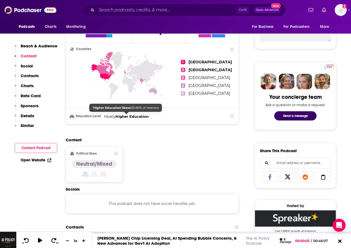
scroll to position [271, 0]
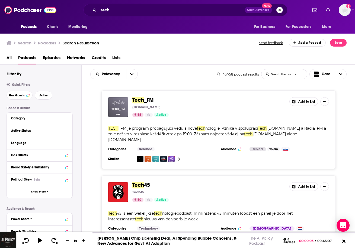
scroll to position [81, 0]
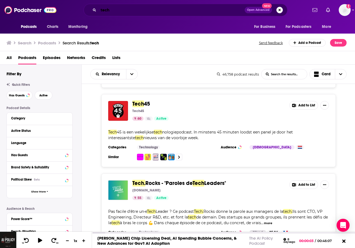
click at [104, 10] on input "tech" at bounding box center [171, 10] width 146 height 9
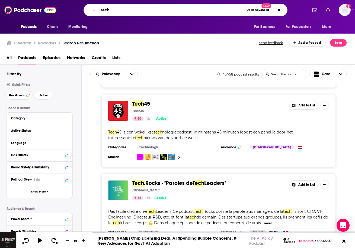
click at [104, 10] on input "tech" at bounding box center [171, 10] width 146 height 9
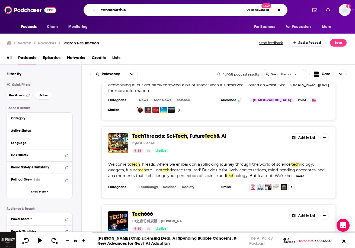
scroll to position [380, 0]
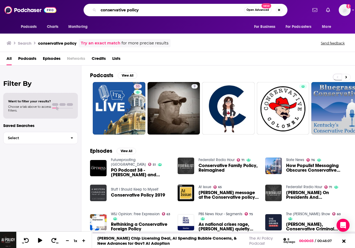
click at [127, 11] on input "conservative policy" at bounding box center [171, 10] width 146 height 9
type input "conservative tech policy"
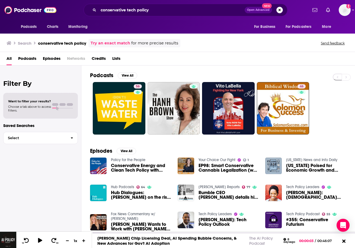
click at [127, 170] on span "Conservative Energy and Clean Tech Policy with [PERSON_NAME], and [PERSON_NAME]" at bounding box center [141, 168] width 60 height 9
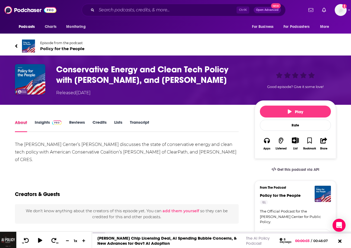
click at [33, 132] on div "About" at bounding box center [25, 126] width 20 height 12
click at [38, 132] on link "Insights" at bounding box center [48, 126] width 27 height 12
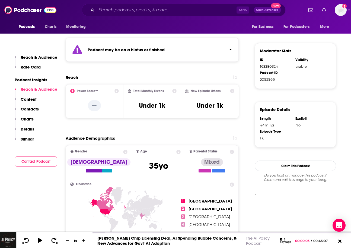
scroll to position [325, 0]
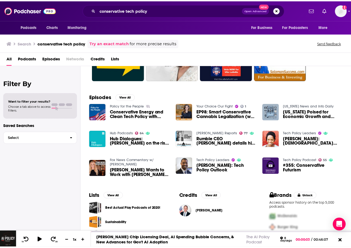
scroll to position [54, 0]
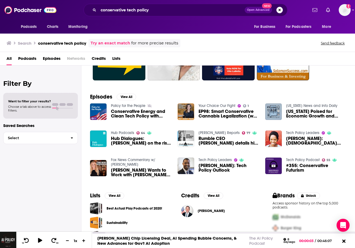
click at [211, 169] on span "[PERSON_NAME]: Tech Policy Outlook" at bounding box center [228, 168] width 60 height 9
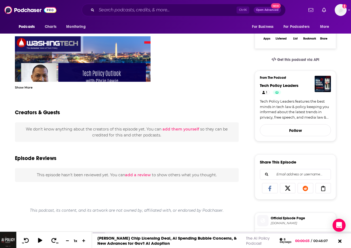
scroll to position [27, 0]
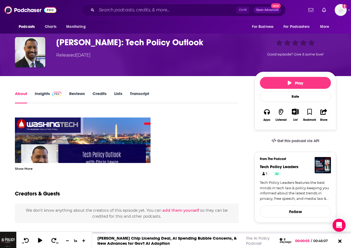
click at [49, 95] on link "Insights" at bounding box center [48, 97] width 27 height 12
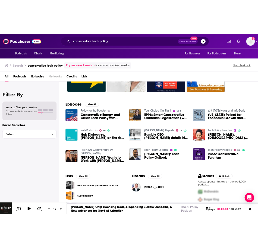
scroll to position [58, 0]
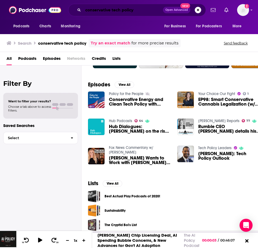
click at [104, 10] on input "conservative tech policy" at bounding box center [123, 10] width 80 height 9
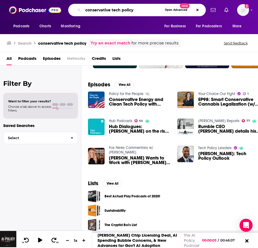
click at [104, 10] on input "conservative tech policy" at bounding box center [122, 10] width 79 height 9
type input "the dispatch podcast"
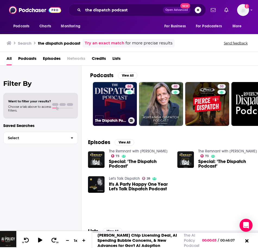
click at [113, 107] on link "66 The Dispatch Podcast" at bounding box center [115, 104] width 44 height 44
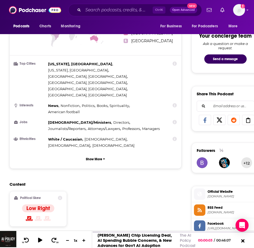
scroll to position [434, 0]
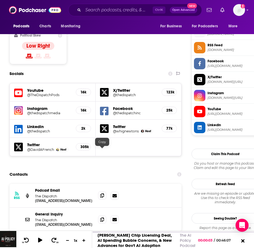
click at [104, 194] on icon at bounding box center [102, 196] width 4 height 4
click at [103, 216] on span at bounding box center [102, 220] width 8 height 8
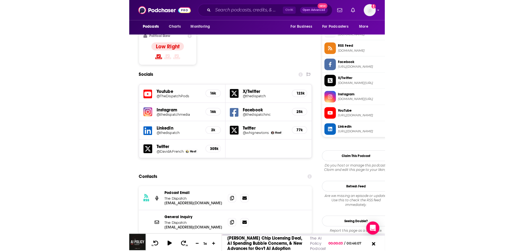
scroll to position [467, 0]
